Goal: Information Seeking & Learning: Learn about a topic

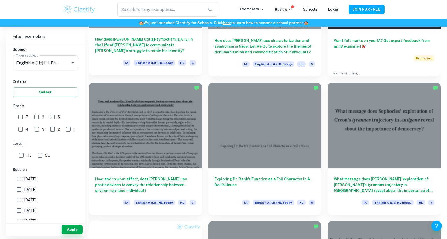
scroll to position [293, 0]
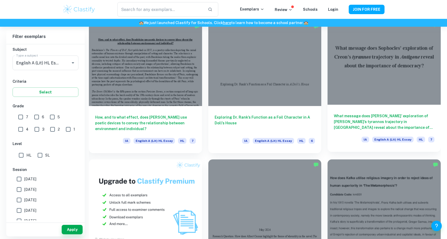
click at [377, 84] on div at bounding box center [384, 62] width 113 height 85
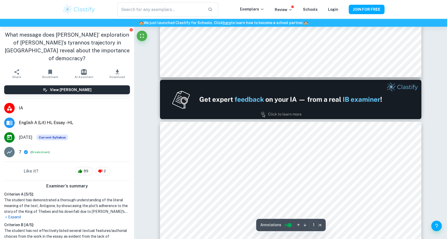
type input "2"
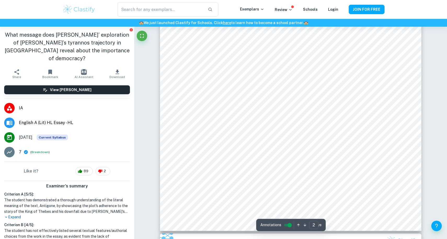
scroll to position [523, 0]
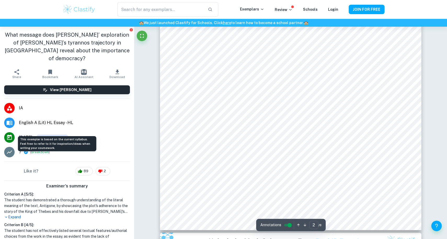
click at [50, 134] on span "Current Syllabus" at bounding box center [52, 137] width 31 height 6
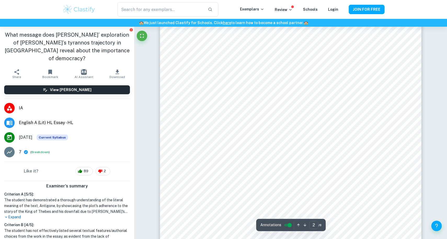
scroll to position [461, 0]
click at [39, 150] on span "( Breakdown )" at bounding box center [39, 152] width 19 height 5
click at [39, 150] on button "Breakdown" at bounding box center [39, 152] width 17 height 5
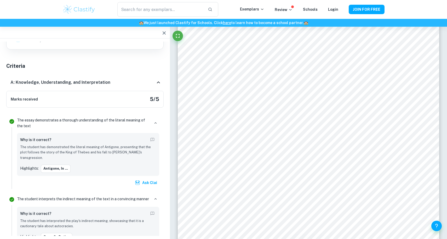
scroll to position [373, 0]
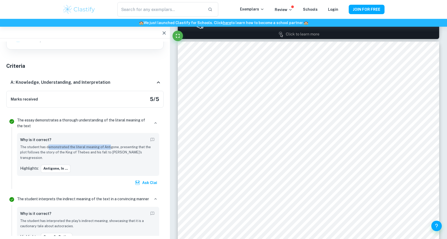
drag, startPoint x: 48, startPoint y: 146, endPoint x: 110, endPoint y: 148, distance: 62.0
click at [110, 148] on p "The student has demonstrated the literal meaning of Antigone, presenting that t…" at bounding box center [88, 152] width 136 height 16
click at [55, 165] on button "Antigone, in ..." at bounding box center [56, 169] width 30 height 8
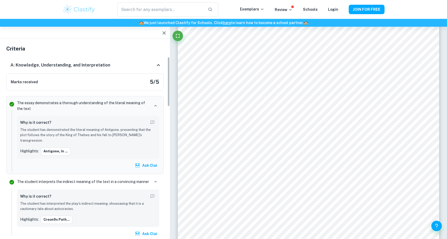
scroll to position [63, 0]
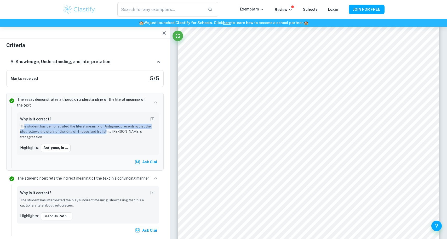
drag, startPoint x: 23, startPoint y: 126, endPoint x: 105, endPoint y: 133, distance: 82.0
click at [105, 133] on p "The student has demonstrated the literal meaning of Antigone, presenting that t…" at bounding box center [88, 132] width 136 height 16
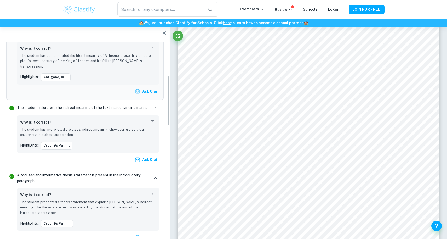
scroll to position [150, 0]
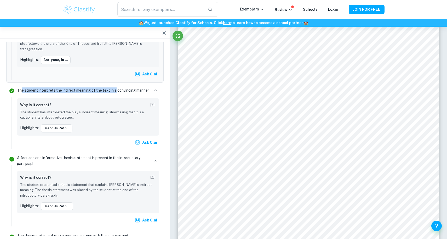
drag, startPoint x: 30, startPoint y: 87, endPoint x: 116, endPoint y: 87, distance: 86.3
click at [116, 87] on p "The student interprets the indirect meaning of the text in a convincing manner" at bounding box center [83, 90] width 132 height 6
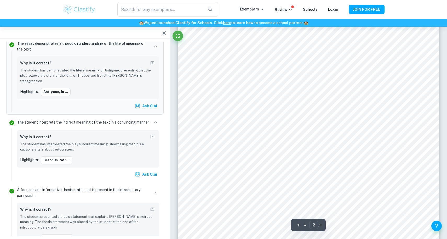
scroll to position [471, 0]
click at [62, 156] on button "Creon9s path..." at bounding box center [57, 160] width 32 height 8
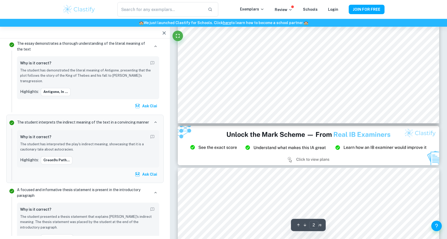
scroll to position [631, 0]
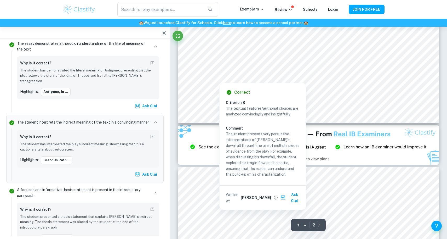
click at [314, 56] on div at bounding box center [351, 58] width 92 height 12
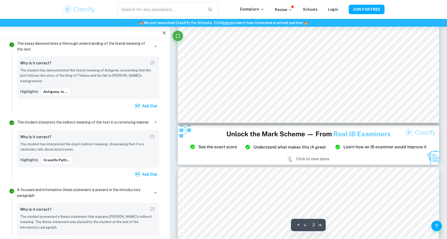
scroll to position [670, 0]
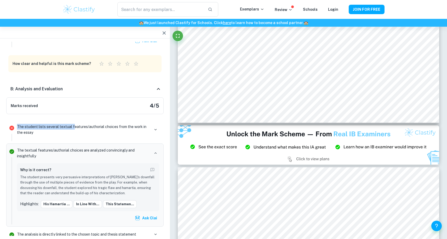
drag, startPoint x: 50, startPoint y: 108, endPoint x: 74, endPoint y: 112, distance: 24.4
click at [74, 122] on div "The student lists several textual features/authorial choices from the work in t…" at bounding box center [88, 131] width 146 height 19
click at [73, 124] on p "The student lists several textual features/authorial choices from the work in t…" at bounding box center [83, 130] width 133 height 12
drag, startPoint x: 72, startPoint y: 112, endPoint x: 125, endPoint y: 115, distance: 53.0
click at [125, 124] on p "The student lists several textual features/authorial choices from the work in t…" at bounding box center [83, 130] width 133 height 12
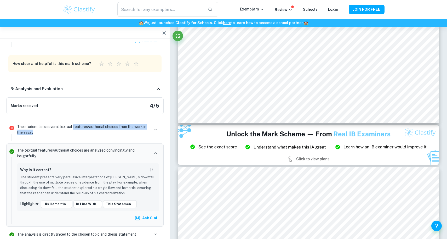
click at [125, 124] on p "The student lists several textual features/authorial choices from the work in t…" at bounding box center [83, 130] width 133 height 12
click at [155, 127] on icon "button" at bounding box center [155, 129] width 5 height 5
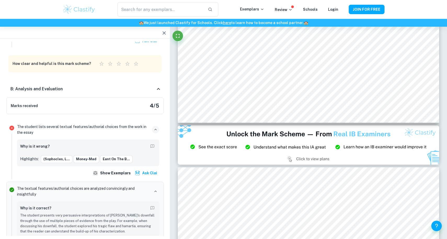
click at [25, 143] on h6 "Why is it wrong?" at bounding box center [35, 146] width 30 height 6
click at [60, 155] on button "(Sophocles, l..." at bounding box center [57, 159] width 32 height 8
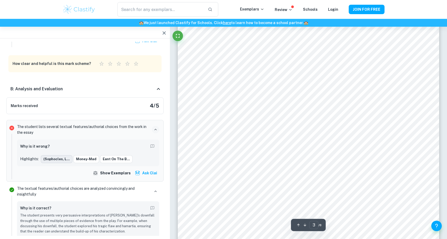
scroll to position [811, 0]
click at [31, 143] on h6 "Why is it wrong?" at bounding box center [35, 146] width 30 height 6
click at [86, 155] on button "money-mad" at bounding box center [86, 159] width 26 height 8
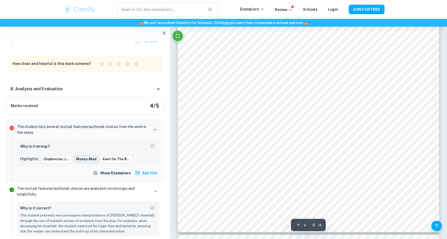
scroll to position [1247, 0]
click at [155, 127] on icon "button" at bounding box center [155, 129] width 5 height 5
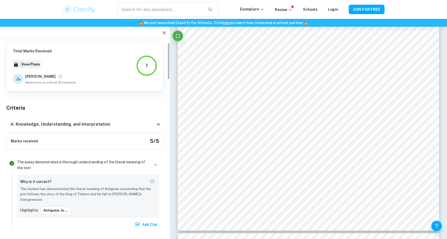
scroll to position [21, 0]
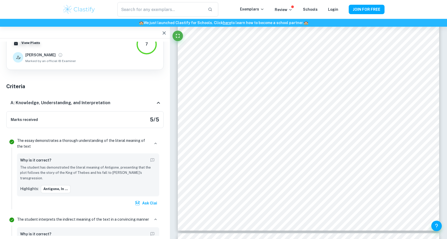
click at [81, 170] on p "The student has demonstrated the literal meaning of Antigone, presenting that t…" at bounding box center [88, 173] width 136 height 16
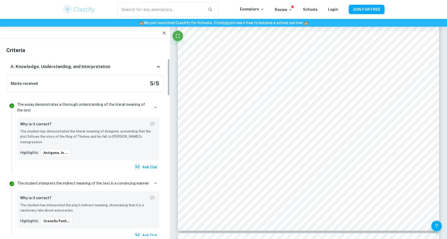
scroll to position [90, 0]
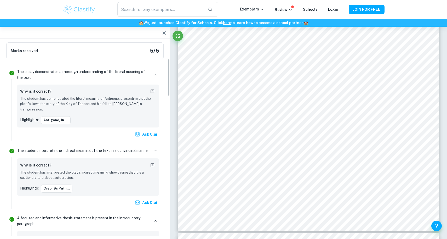
click at [92, 174] on p "The student has interpreted the play's indirect meaning, showcasing that it is …" at bounding box center [88, 175] width 136 height 11
click at [57, 186] on button "Creon9s path..." at bounding box center [57, 188] width 32 height 8
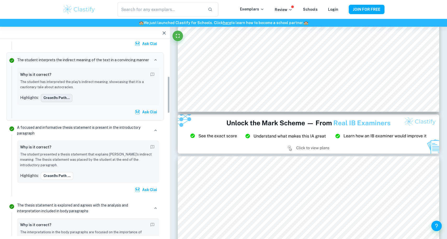
scroll to position [181, 0]
click at [57, 171] on button "Creon9s path ..." at bounding box center [57, 175] width 32 height 8
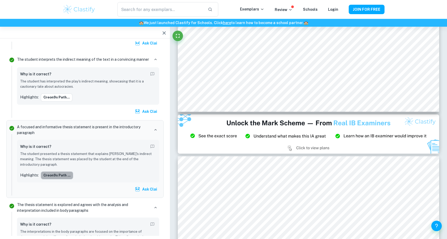
click at [57, 171] on button "Creon9s path ..." at bounding box center [57, 175] width 32 height 8
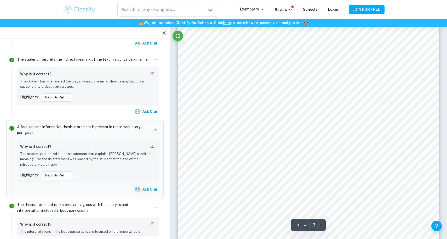
scroll to position [785, 0]
click at [61, 171] on button "Creon9s path ..." at bounding box center [57, 175] width 32 height 8
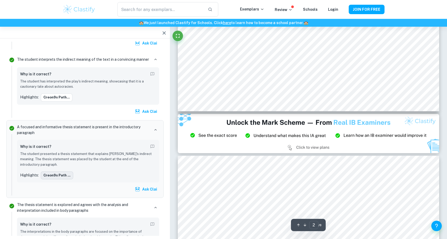
scroll to position [642, 0]
click at [61, 171] on button "Creon9s path ..." at bounding box center [57, 175] width 32 height 8
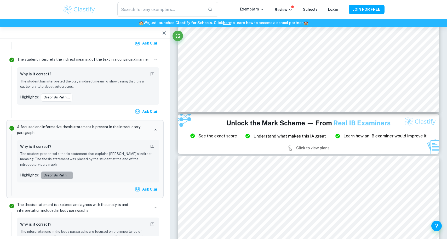
click at [61, 171] on button "Creon9s path ..." at bounding box center [57, 175] width 32 height 8
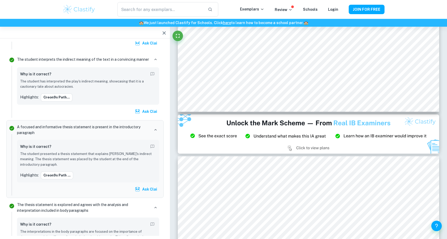
drag, startPoint x: 26, startPoint y: 176, endPoint x: 54, endPoint y: 176, distance: 27.5
click at [54, 176] on div "Why is it correct? The student presented a thesis statement that explains Antig…" at bounding box center [88, 161] width 142 height 43
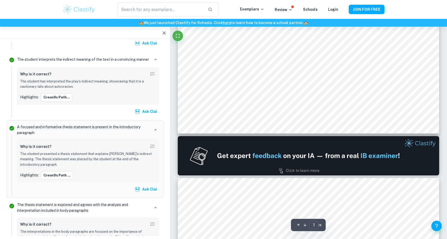
scroll to position [0, 0]
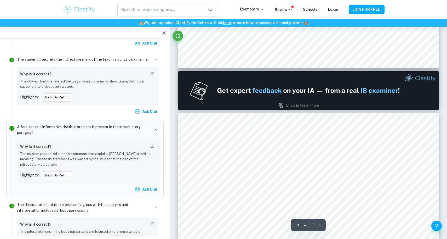
type input "2"
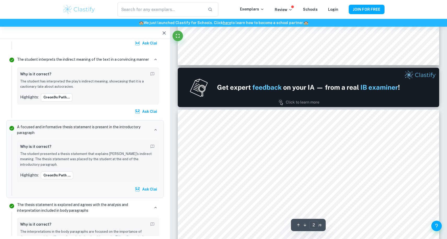
scroll to position [383, 0]
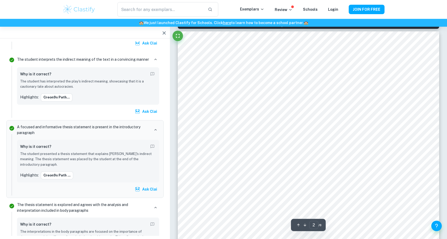
click at [434, 221] on button "Help and Feedback" at bounding box center [437, 225] width 10 height 10
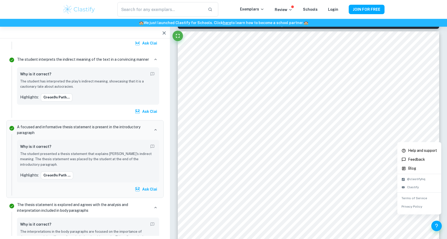
click at [162, 32] on div at bounding box center [223, 119] width 447 height 239
click at [164, 32] on icon "button" at bounding box center [164, 33] width 6 height 6
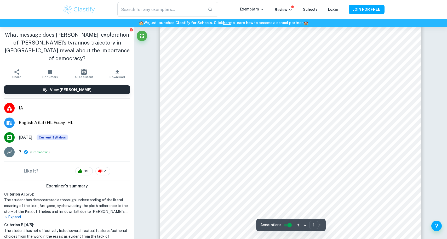
scroll to position [122, 0]
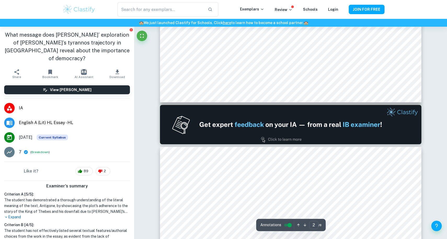
type input "1"
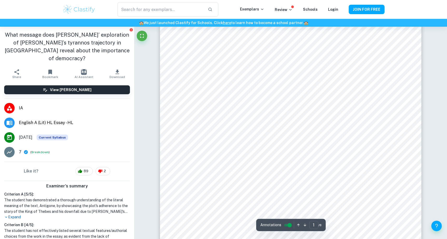
scroll to position [0, 0]
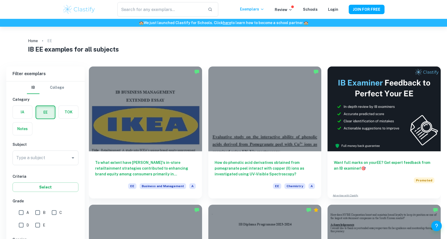
scroll to position [37, 0]
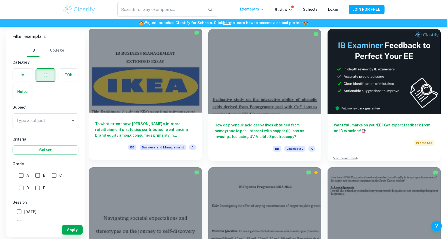
click at [139, 73] on div at bounding box center [145, 70] width 113 height 85
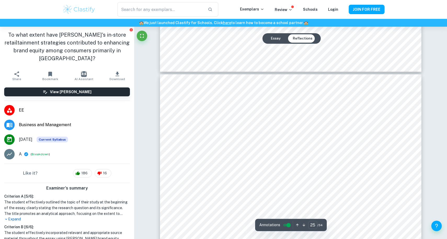
scroll to position [9092, 0]
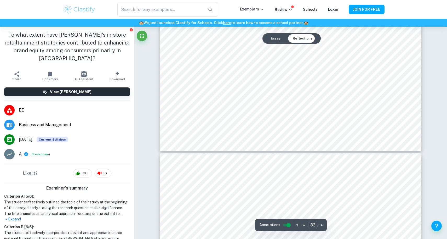
type input "34"
